Goal: Browse casually

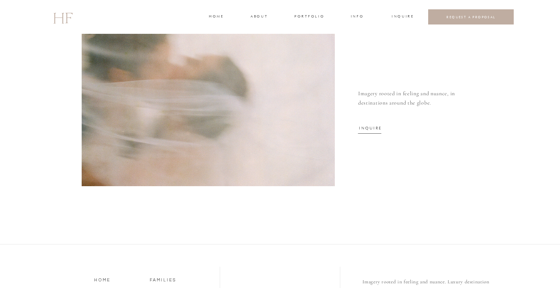
scroll to position [2829, 0]
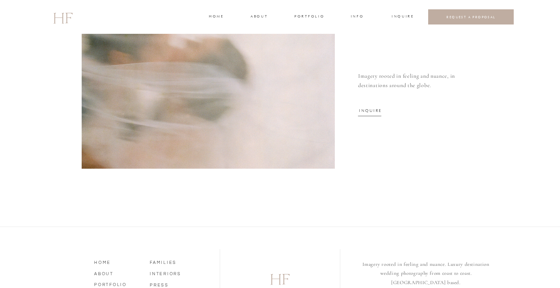
click at [302, 17] on h3 "portfolio" at bounding box center [308, 17] width 29 height 7
click at [316, 33] on h3 "WEDDINGS" at bounding box center [308, 34] width 27 height 7
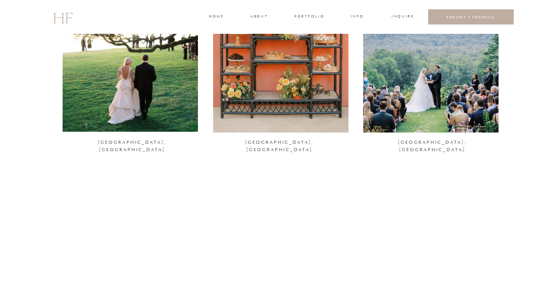
scroll to position [177, 0]
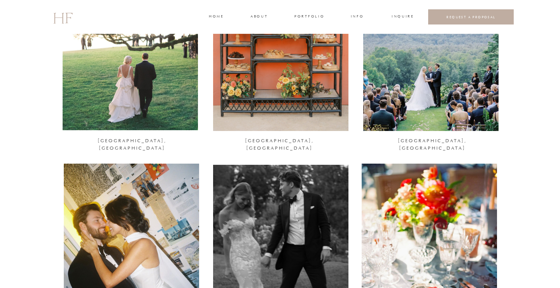
click at [154, 101] on div at bounding box center [130, 38] width 135 height 184
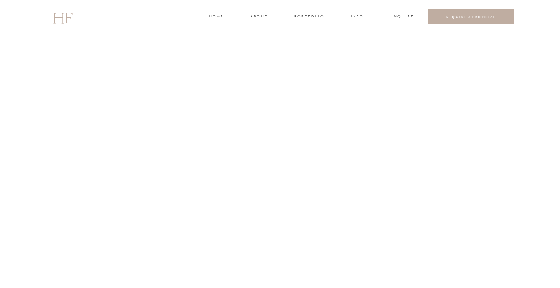
scroll to position [2010, 0]
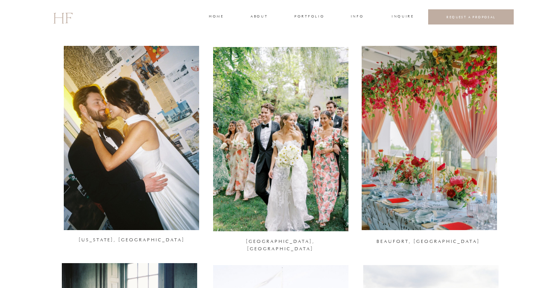
scroll to position [295, 0]
click at [286, 178] on div at bounding box center [280, 139] width 135 height 184
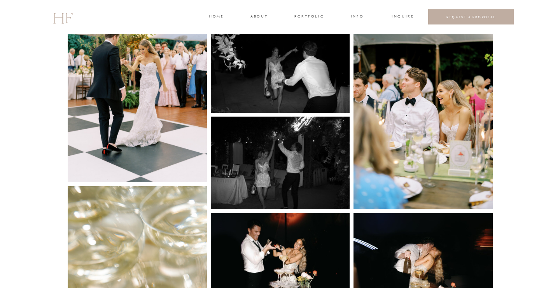
scroll to position [2207, 0]
